Goal: Information Seeking & Learning: Learn about a topic

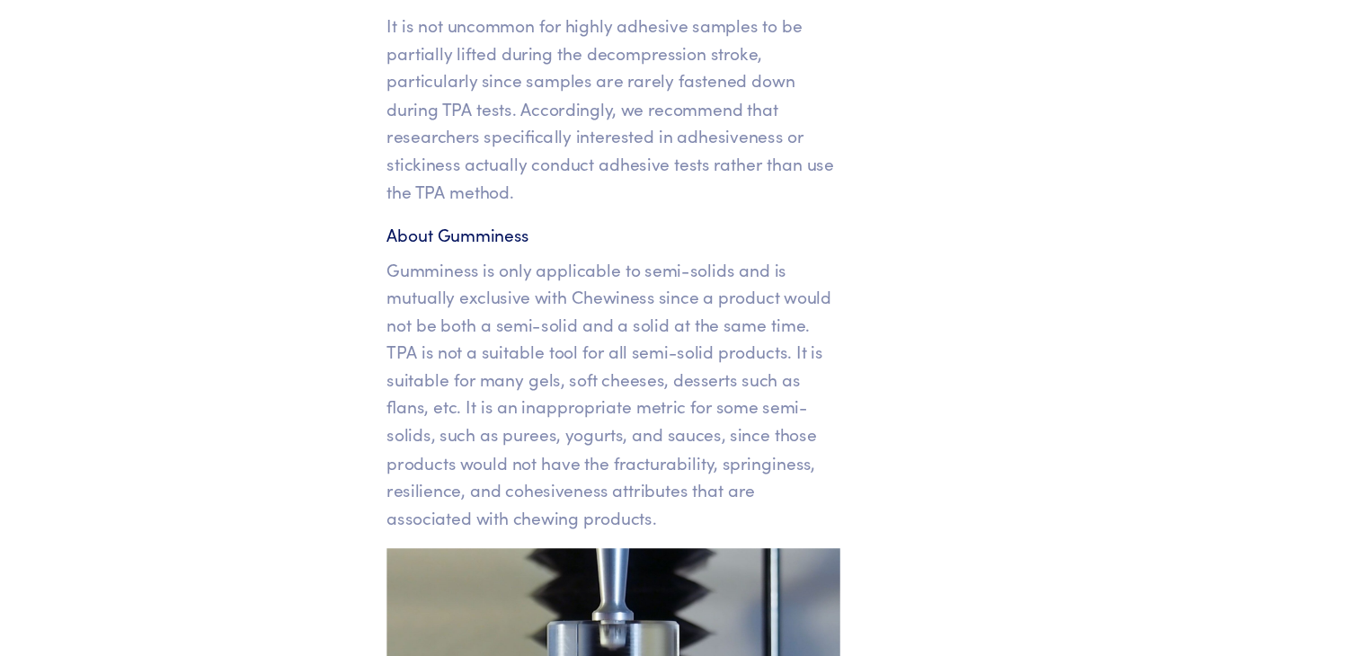
scroll to position [21390, 0]
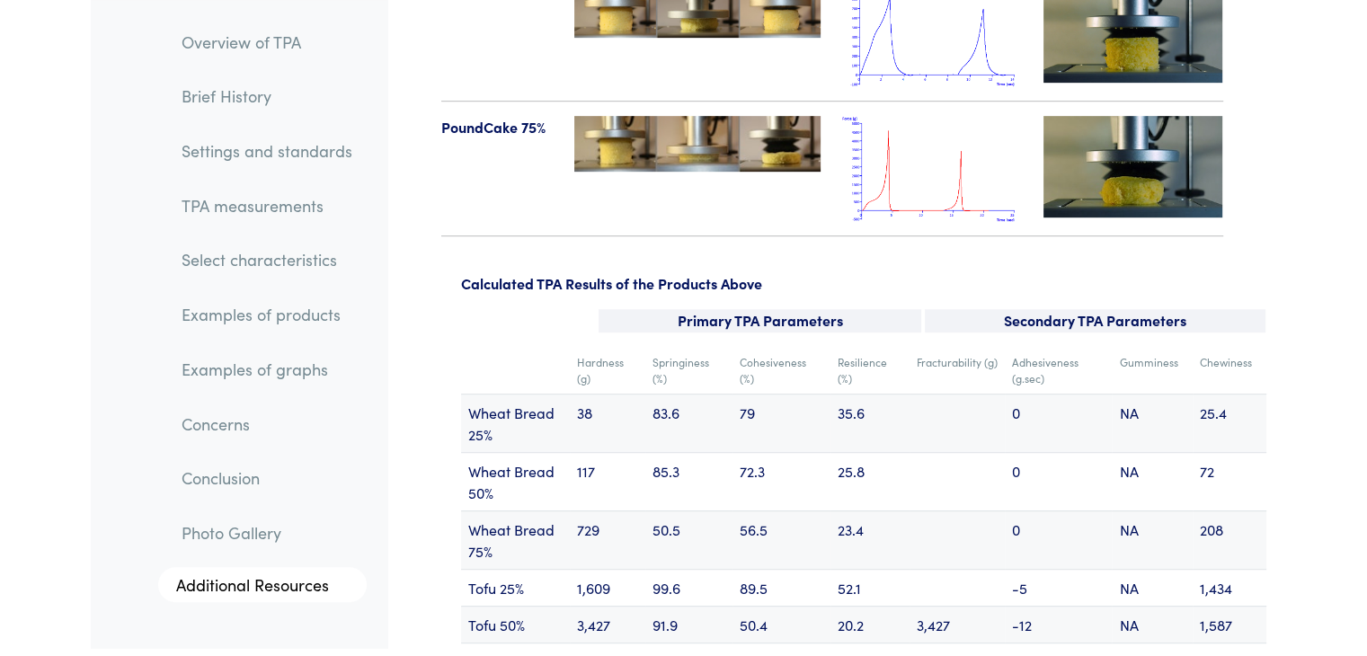
drag, startPoint x: 332, startPoint y: 203, endPoint x: 398, endPoint y: 202, distance: 66.5
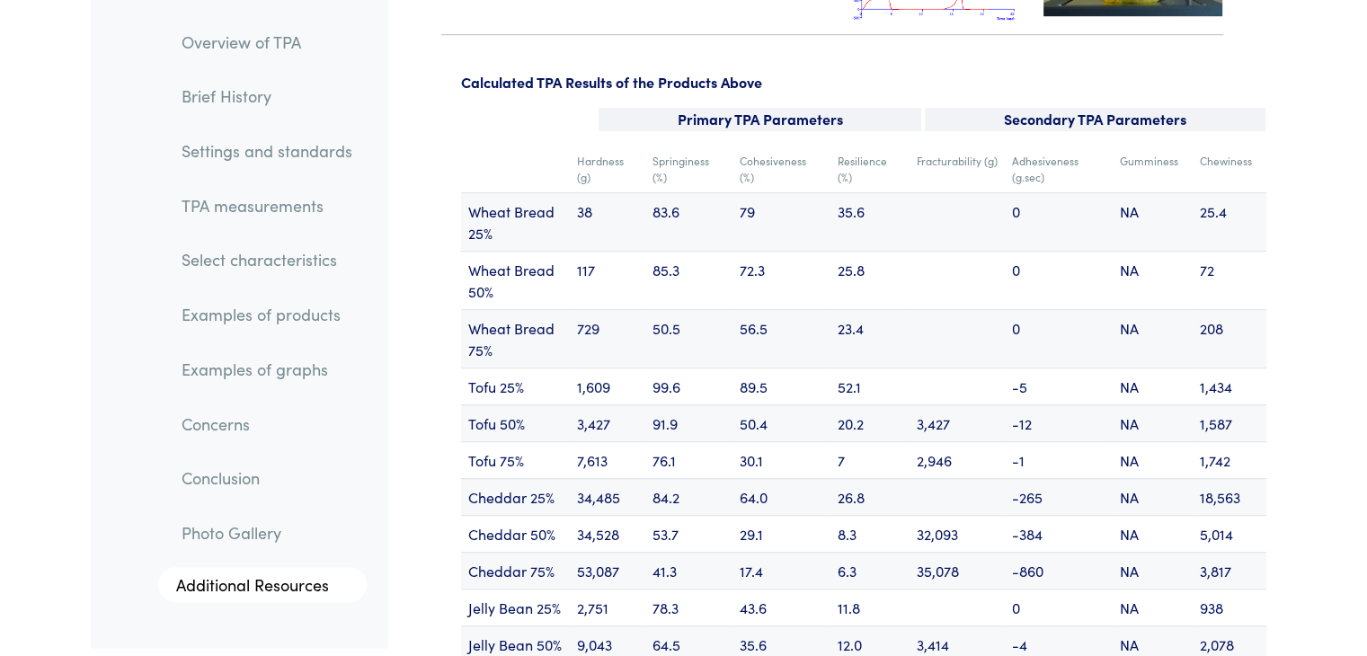
scroll to position [21592, 0]
click at [740, 367] on td "89.5" at bounding box center [781, 385] width 98 height 37
drag, startPoint x: 740, startPoint y: 331, endPoint x: 774, endPoint y: 336, distance: 33.7
click at [774, 367] on td "89.5" at bounding box center [781, 385] width 98 height 37
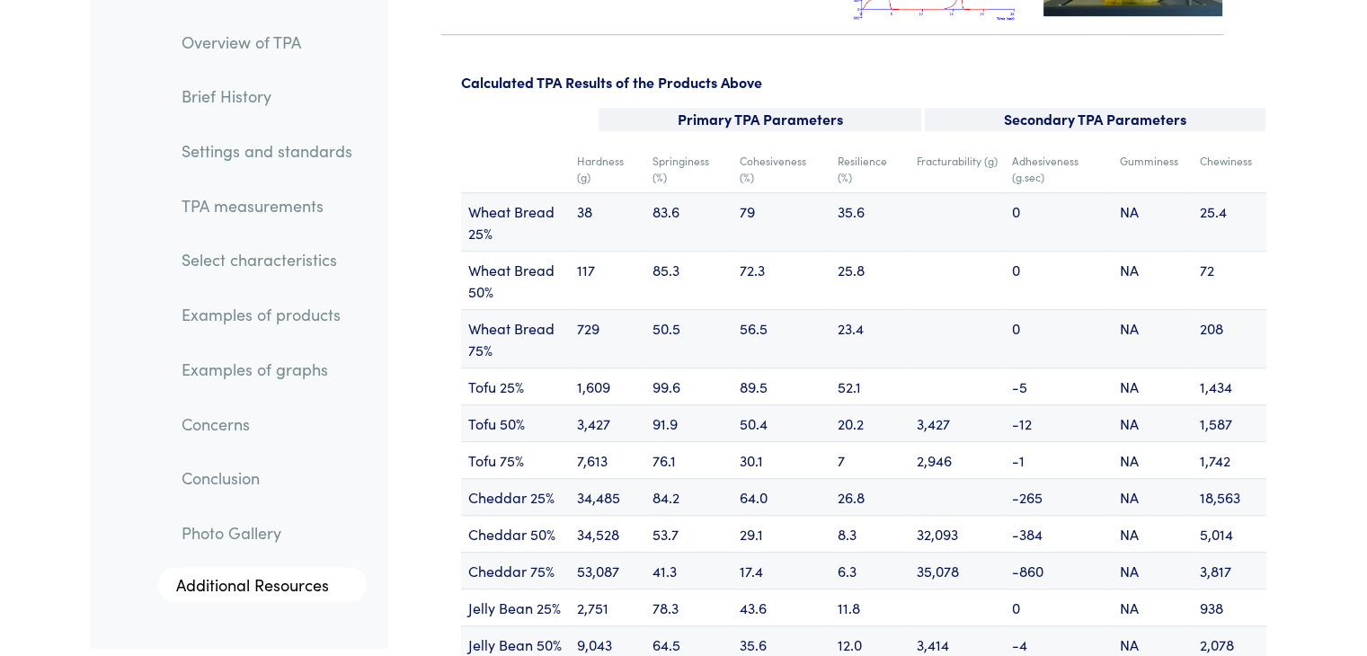
click at [746, 404] on td "50.4" at bounding box center [781, 422] width 98 height 37
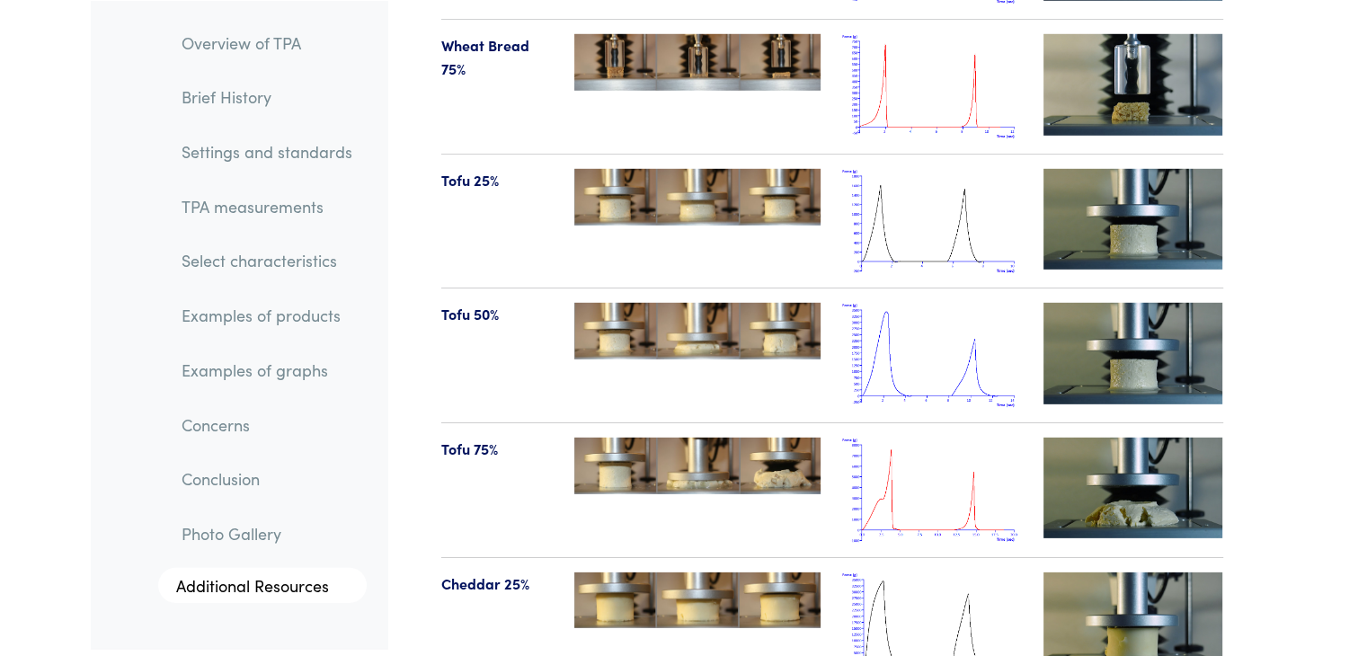
scroll to position [19073, 0]
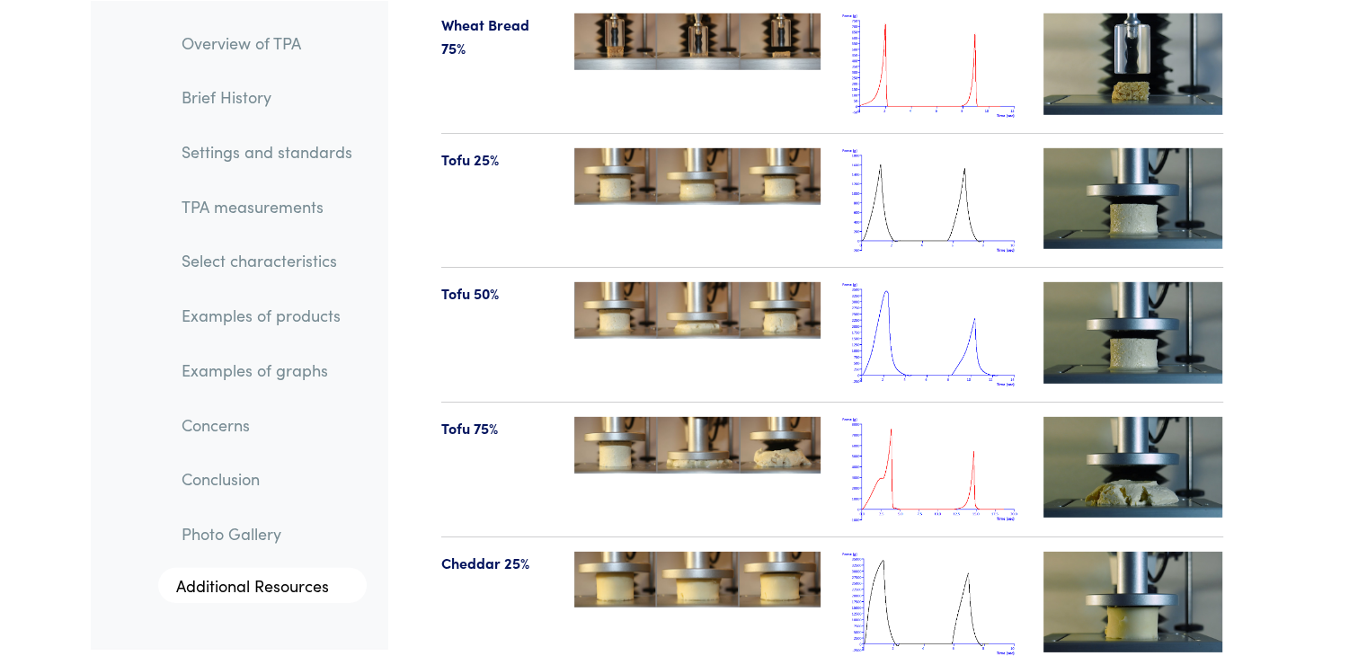
click at [893, 552] on img at bounding box center [932, 604] width 180 height 105
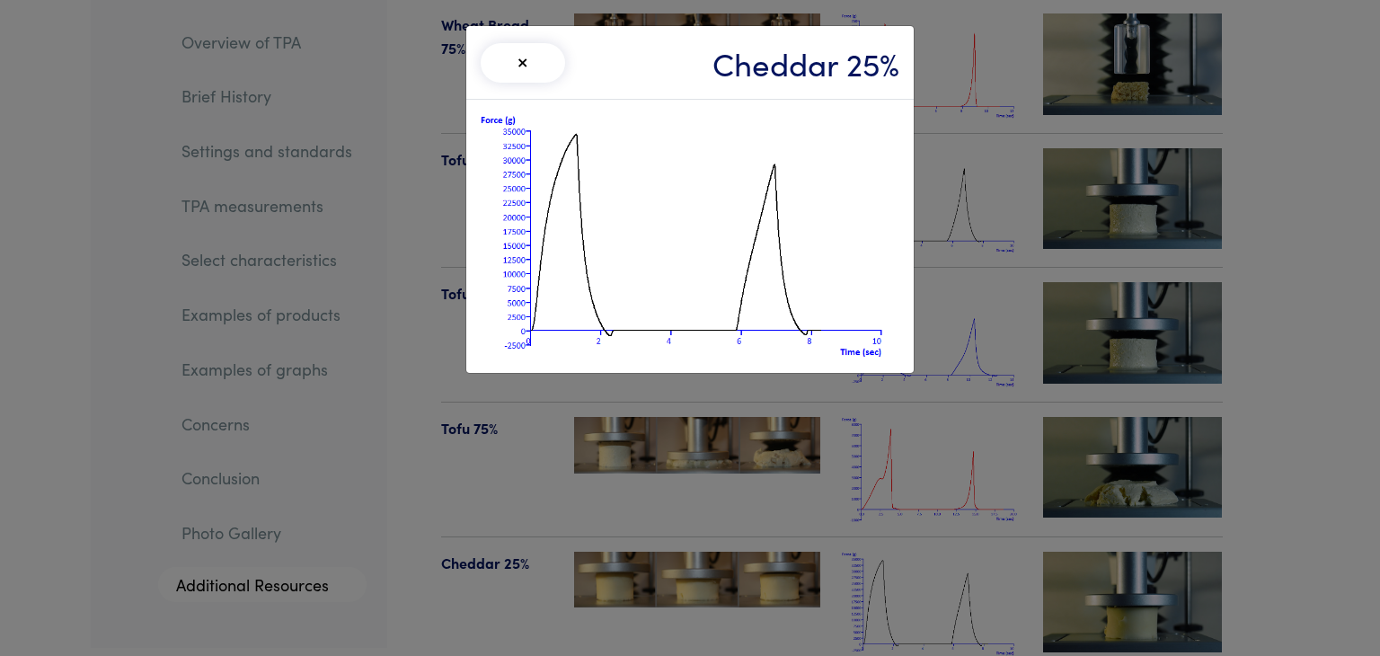
drag, startPoint x: 924, startPoint y: 524, endPoint x: 818, endPoint y: 507, distance: 106.5
click at [818, 507] on div "× Cheddar 25%" at bounding box center [690, 328] width 1380 height 656
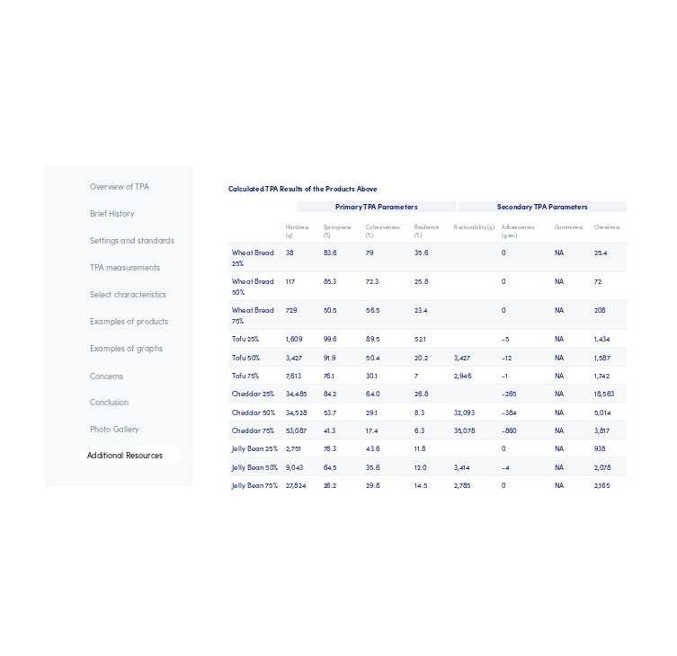
scroll to position [21628, 0]
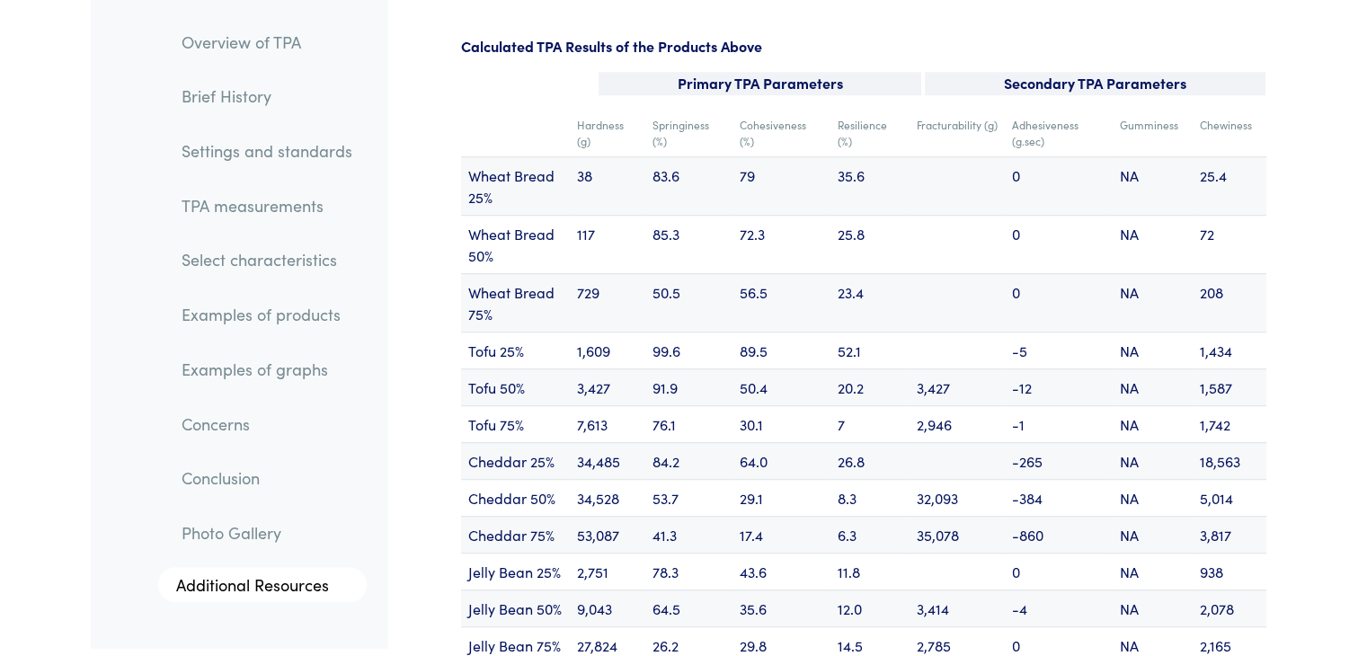
click at [746, 442] on td "64.0" at bounding box center [781, 460] width 98 height 37
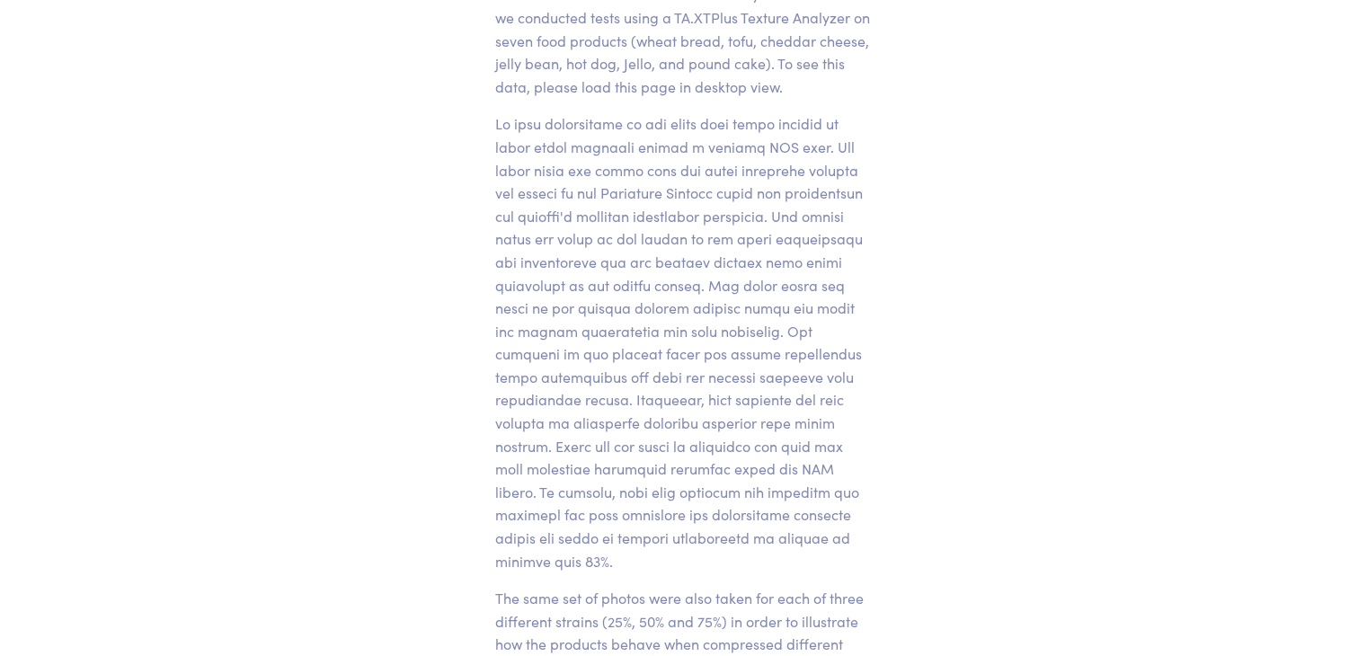
scroll to position [22280, 0]
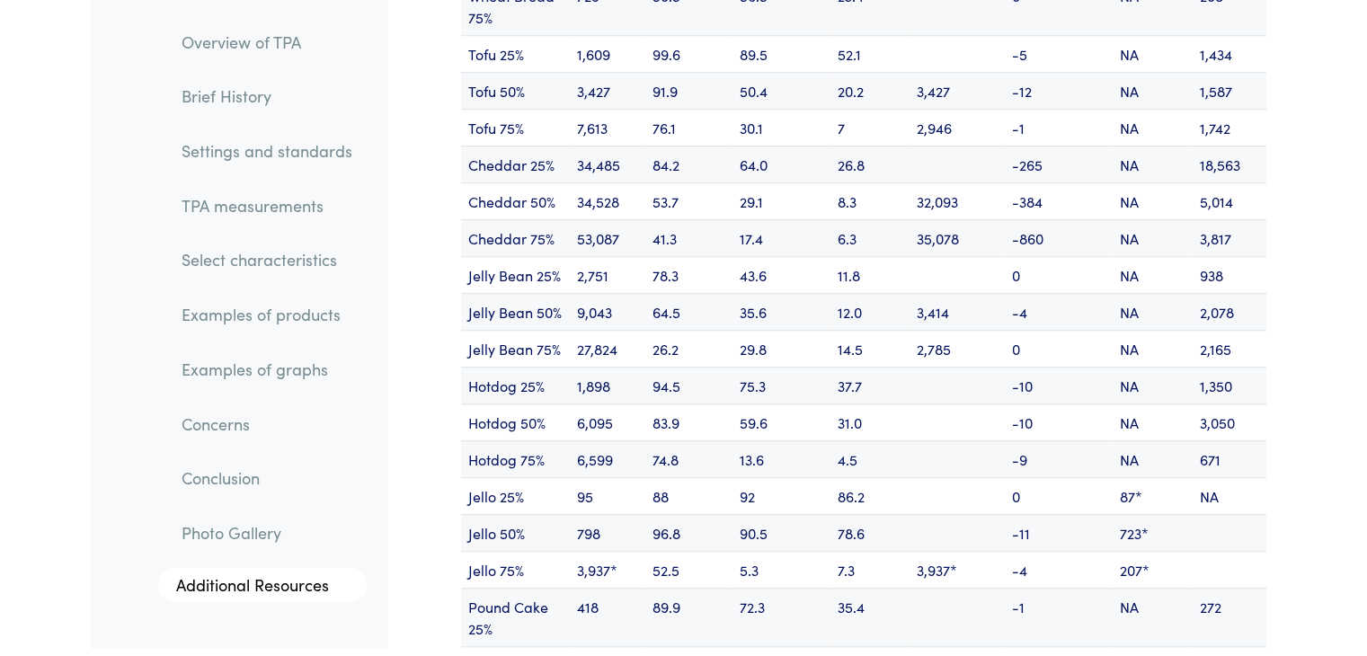
scroll to position [21922, 0]
